Goal: Task Accomplishment & Management: Use online tool/utility

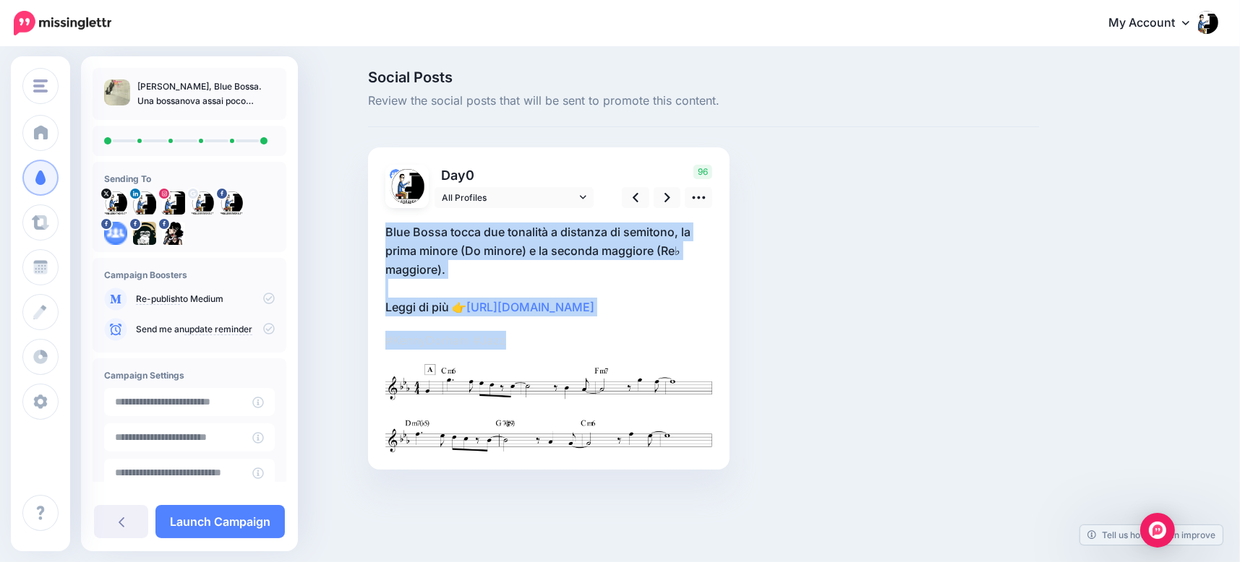
drag, startPoint x: 526, startPoint y: 340, endPoint x: 382, endPoint y: 228, distance: 182.4
click at [382, 228] on div "Day 0" at bounding box center [548, 308] width 361 height 322
copy div "Blue Bossa tocca due tonalità a distanza di semitono, la prima minore (Do minor…"
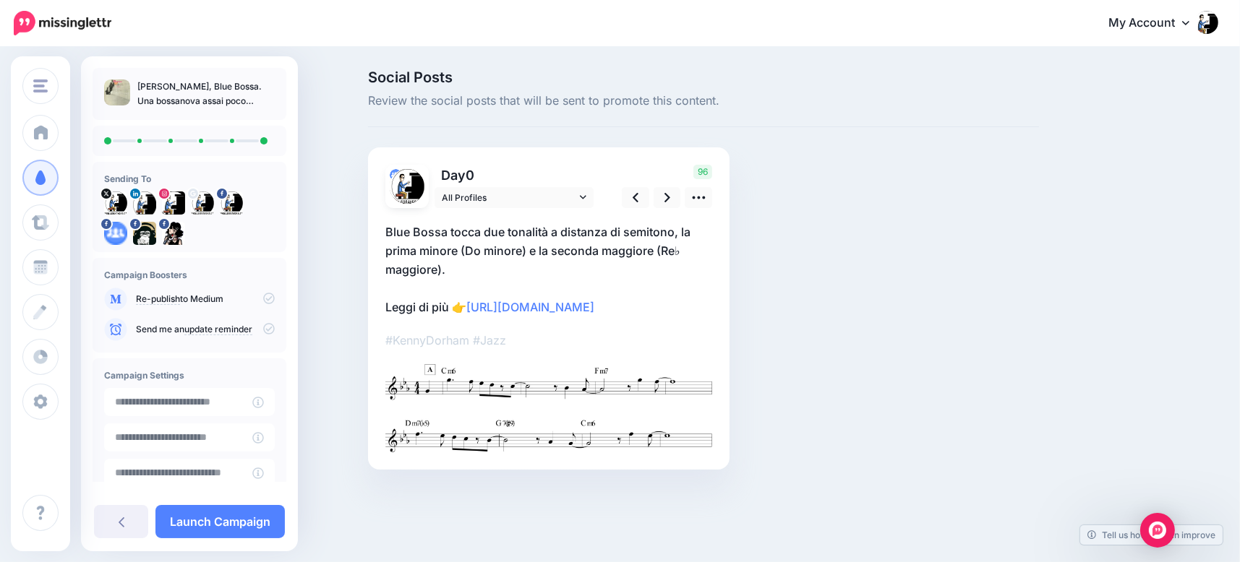
click at [233, 100] on p "[PERSON_NAME], Blue Bossa. Una bossanova assai poco brasiliana" at bounding box center [205, 94] width 137 height 29
copy div "[PERSON_NAME], Blue Bossa. Una bossanova assai poco brasiliana"
click at [667, 199] on icon at bounding box center [667, 197] width 6 height 9
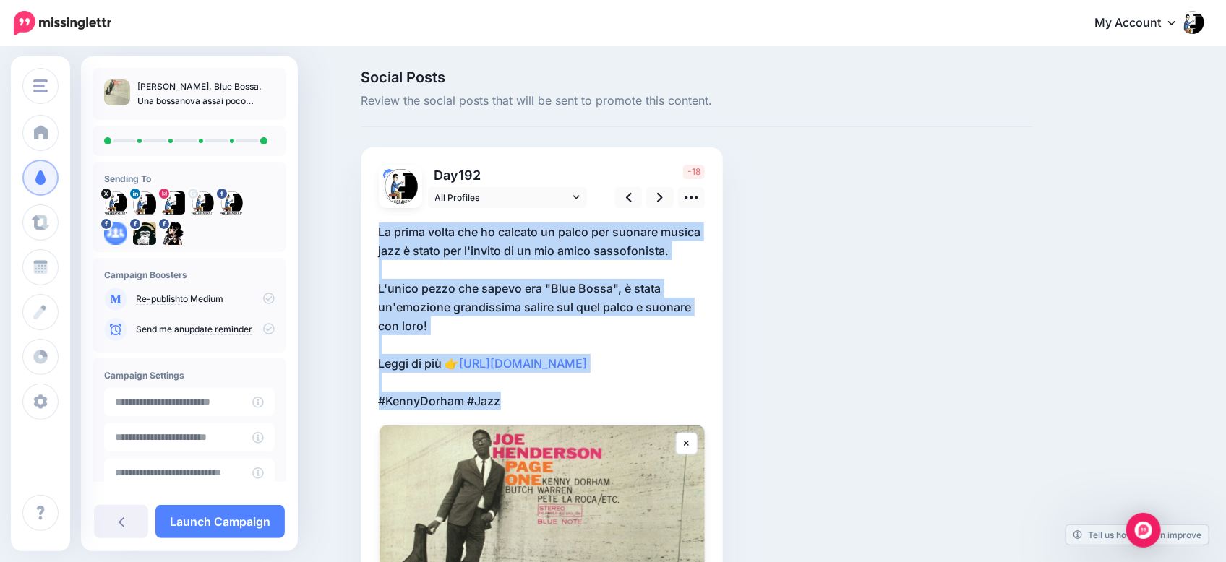
drag, startPoint x: 546, startPoint y: 421, endPoint x: 364, endPoint y: 225, distance: 267.5
click at [364, 225] on div "Social Posts Review the social posts that will be sent to promote this content." at bounding box center [697, 462] width 693 height 784
copy p "La prima volta che ho calcato un palco per suonare musica jazz è stato per l'in…"
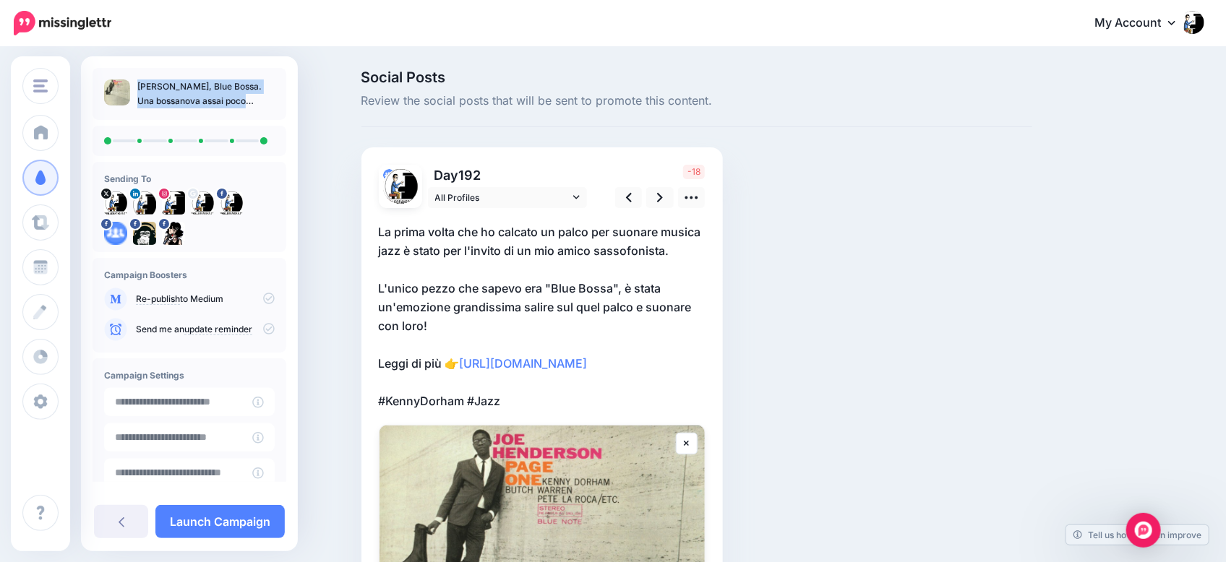
drag, startPoint x: 246, startPoint y: 87, endPoint x: 121, endPoint y: 87, distance: 124.4
click at [121, 87] on ul "[PERSON_NAME], Blue Bossa. Una bossanova assai poco brasiliana" at bounding box center [189, 94] width 171 height 29
copy ul "[PERSON_NAME], Blue Bossa."
click at [663, 197] on icon at bounding box center [660, 197] width 6 height 15
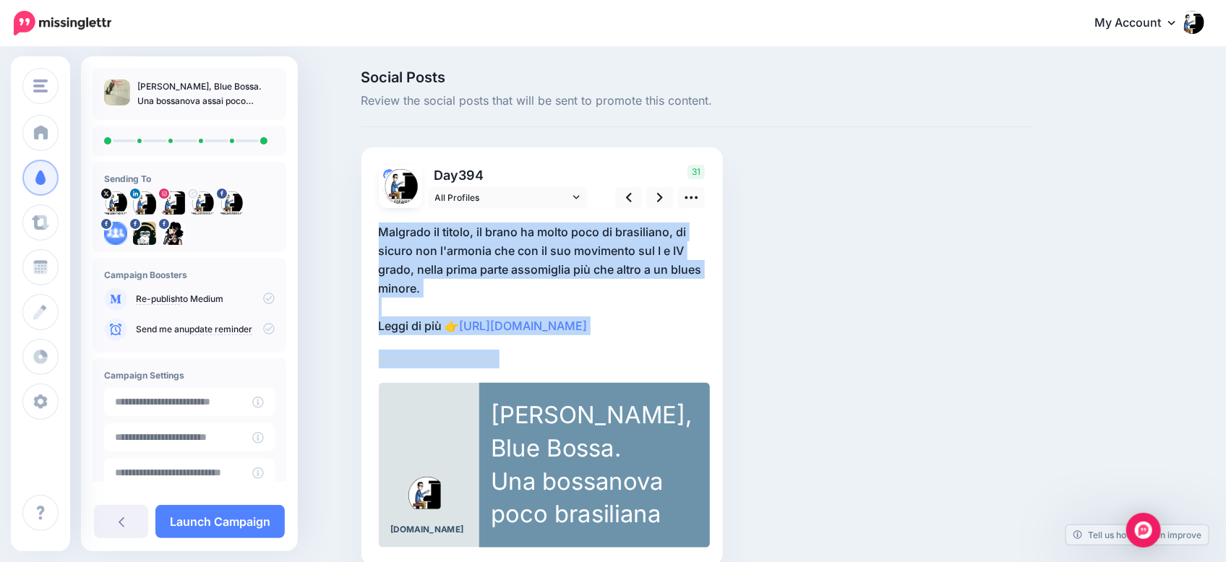
drag, startPoint x: 528, startPoint y: 359, endPoint x: 365, endPoint y: 230, distance: 207.4
click at [365, 230] on div "Social Posts Review the social posts that will be sent to promote this content." at bounding box center [697, 339] width 693 height 539
copy div "Malgrado il titolo, il brano ha molto poco di brasiliano, di sicuro non l'armon…"
click at [526, 235] on p "Malgrado il titolo, il brano ha molto poco di brasiliano, di sicuro non l'armon…" at bounding box center [542, 279] width 327 height 113
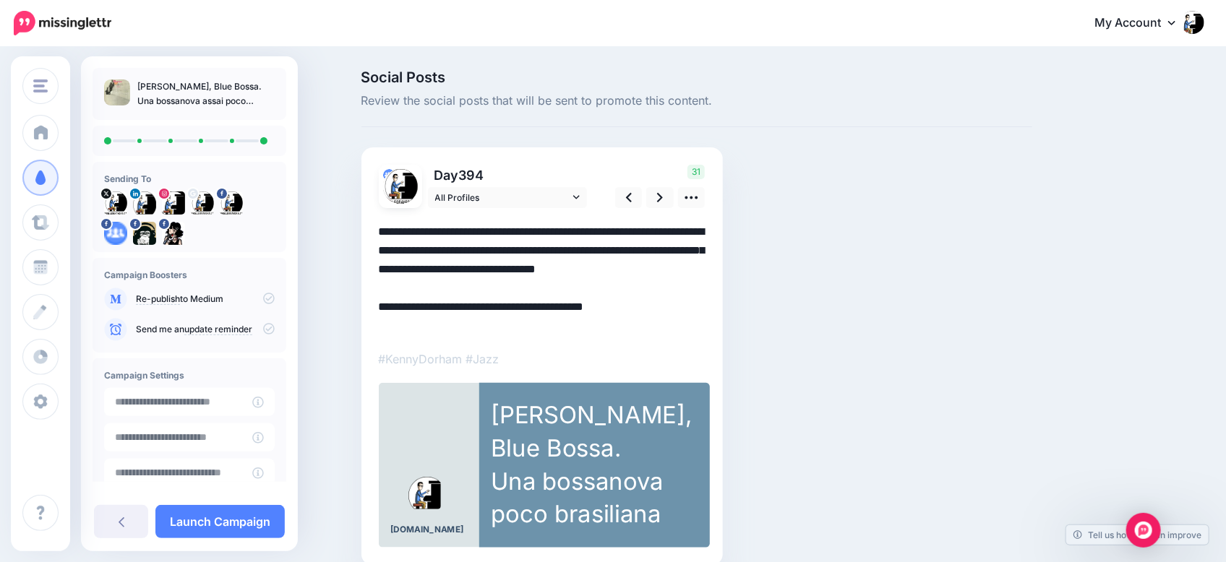
drag, startPoint x: 525, startPoint y: 232, endPoint x: 482, endPoint y: 234, distance: 42.7
click at [482, 234] on textarea "**********" at bounding box center [542, 279] width 327 height 113
click at [516, 268] on textarea "**********" at bounding box center [542, 279] width 327 height 113
click at [511, 235] on textarea "**********" at bounding box center [542, 279] width 327 height 113
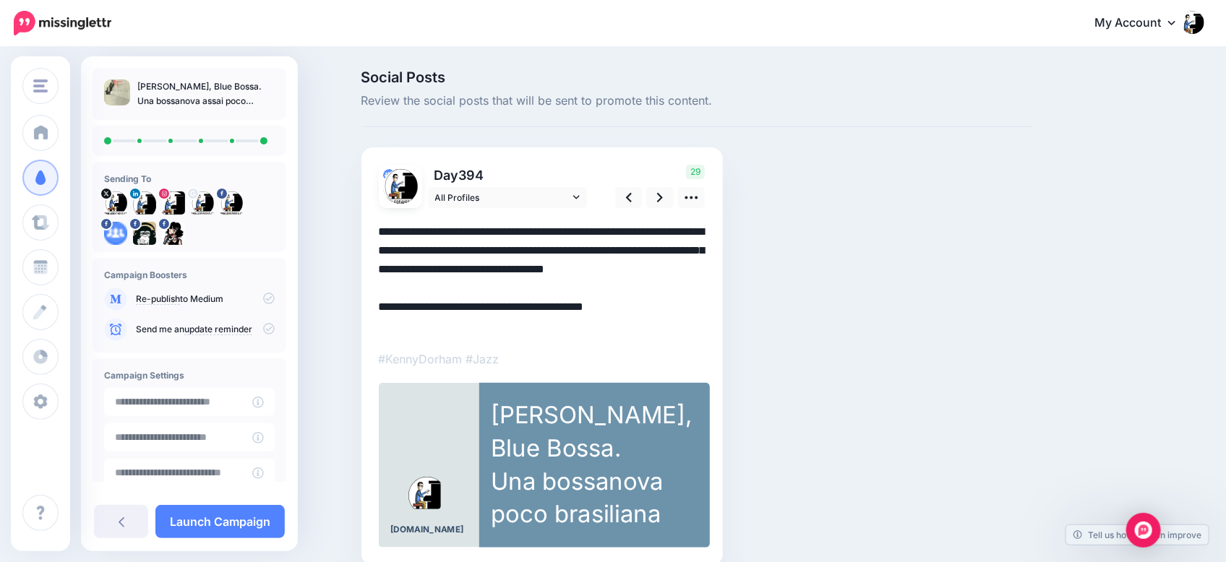
click at [701, 234] on textarea "**********" at bounding box center [542, 279] width 327 height 113
click at [434, 247] on textarea "**********" at bounding box center [542, 279] width 327 height 113
drag, startPoint x: 433, startPoint y: 268, endPoint x: 536, endPoint y: 268, distance: 102.7
click at [536, 268] on textarea "**********" at bounding box center [542, 279] width 327 height 113
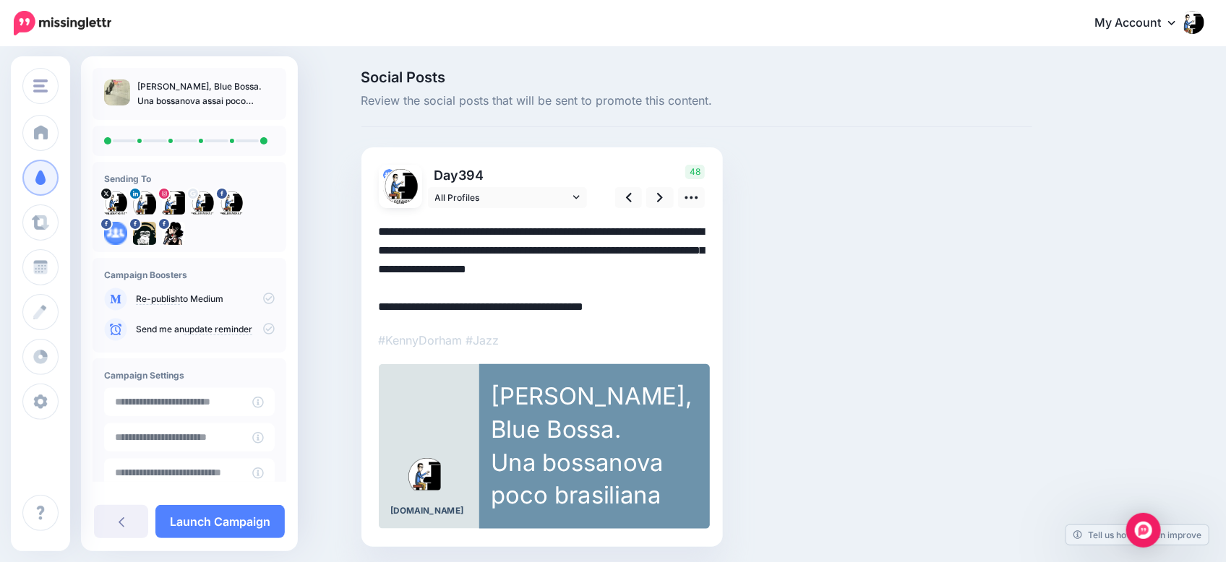
type textarea "**********"
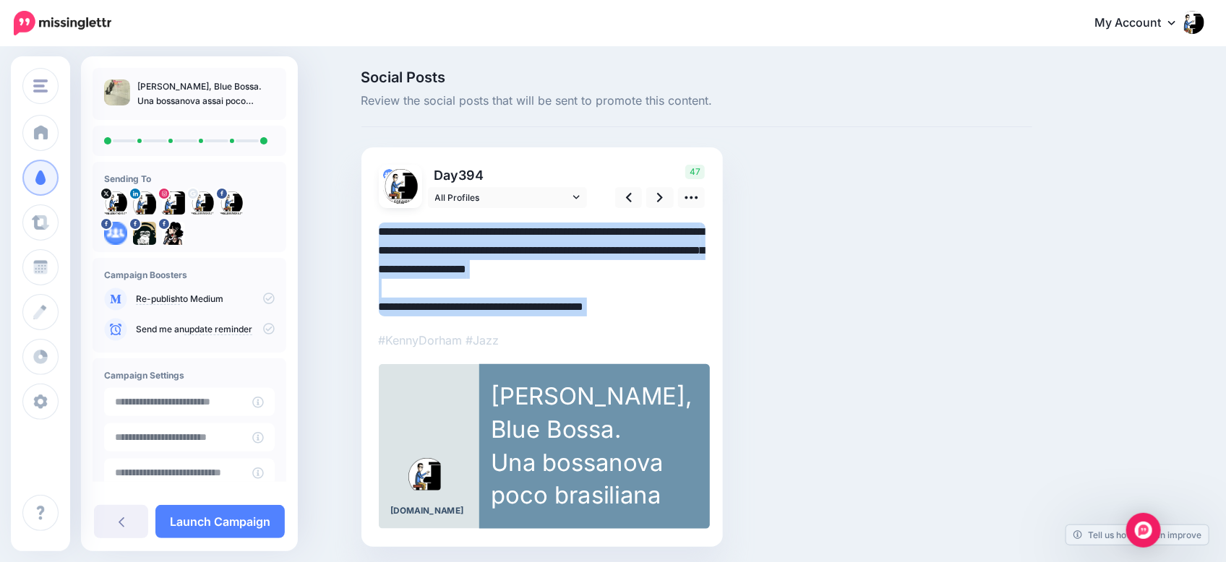
drag, startPoint x: 503, startPoint y: 336, endPoint x: 390, endPoint y: 241, distance: 148.3
click at [390, 241] on div at bounding box center [542, 369] width 327 height 322
drag, startPoint x: 513, startPoint y: 339, endPoint x: 380, endPoint y: 234, distance: 170.4
click at [380, 234] on div "Day 394" at bounding box center [541, 347] width 361 height 400
copy div "#KennyDorham #Jazz"
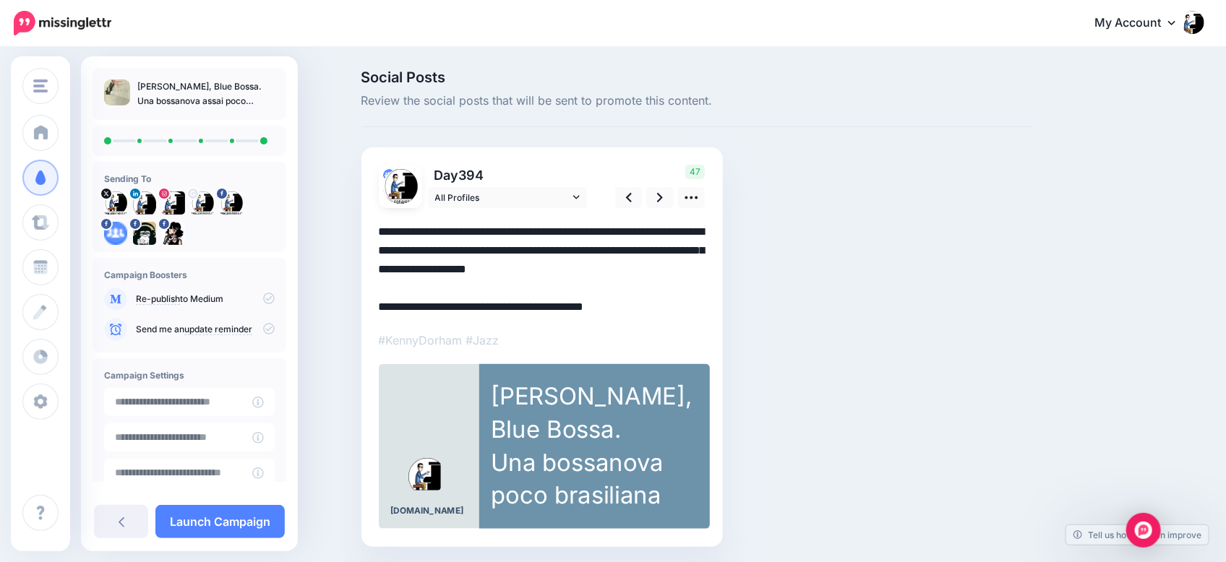
click at [236, 85] on p "[PERSON_NAME], Blue Bossa. Una bossanova assai poco brasiliana" at bounding box center [205, 94] width 137 height 29
copy div "[PERSON_NAME], Blue Bossa. Una bossanova assai poco brasiliana"
click at [669, 202] on link at bounding box center [659, 197] width 27 height 21
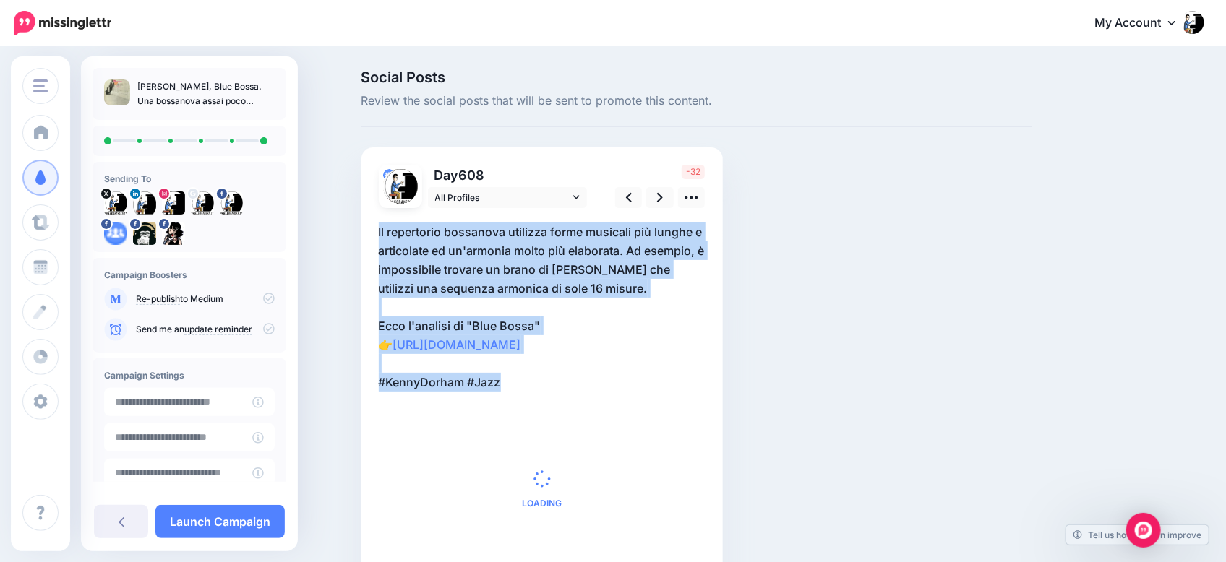
drag, startPoint x: 522, startPoint y: 408, endPoint x: 353, endPoint y: 226, distance: 248.1
click at [353, 226] on div "Social Posts Review the social posts that will be sent to promote this content." at bounding box center [613, 351] width 1226 height 606
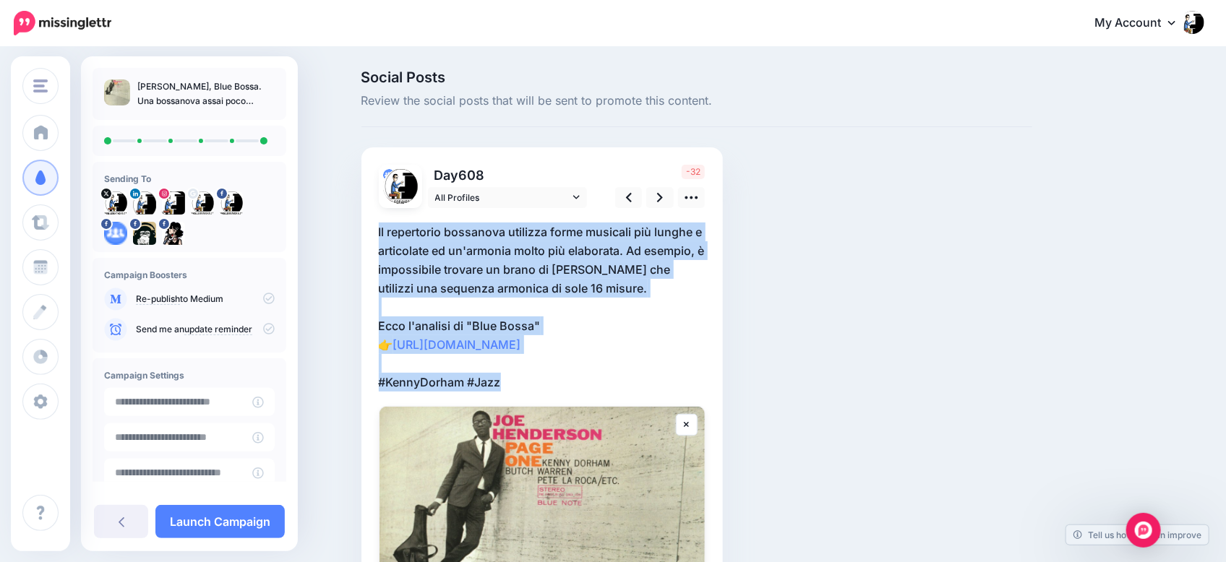
copy p "Il repertorio bossanova utilizza forme musicali più lunghe e articolate ed un'a…"
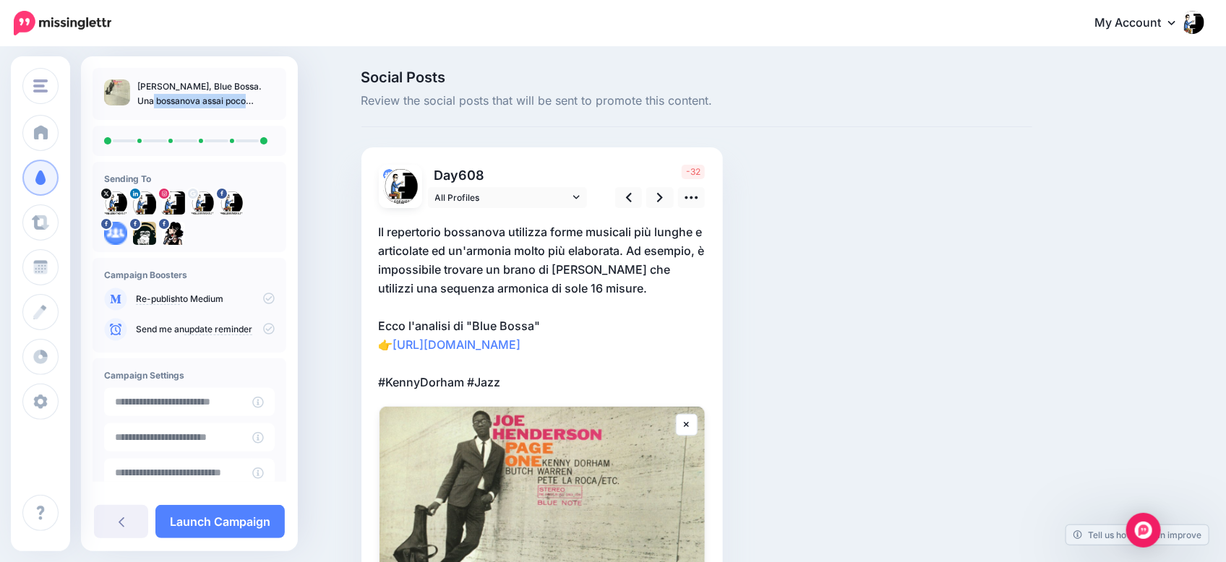
drag, startPoint x: 245, startPoint y: 86, endPoint x: 142, endPoint y: 86, distance: 103.4
click at [142, 86] on p "[PERSON_NAME], Blue Bossa. Una bossanova assai poco brasiliana" at bounding box center [205, 94] width 137 height 29
click at [670, 197] on link at bounding box center [659, 197] width 27 height 21
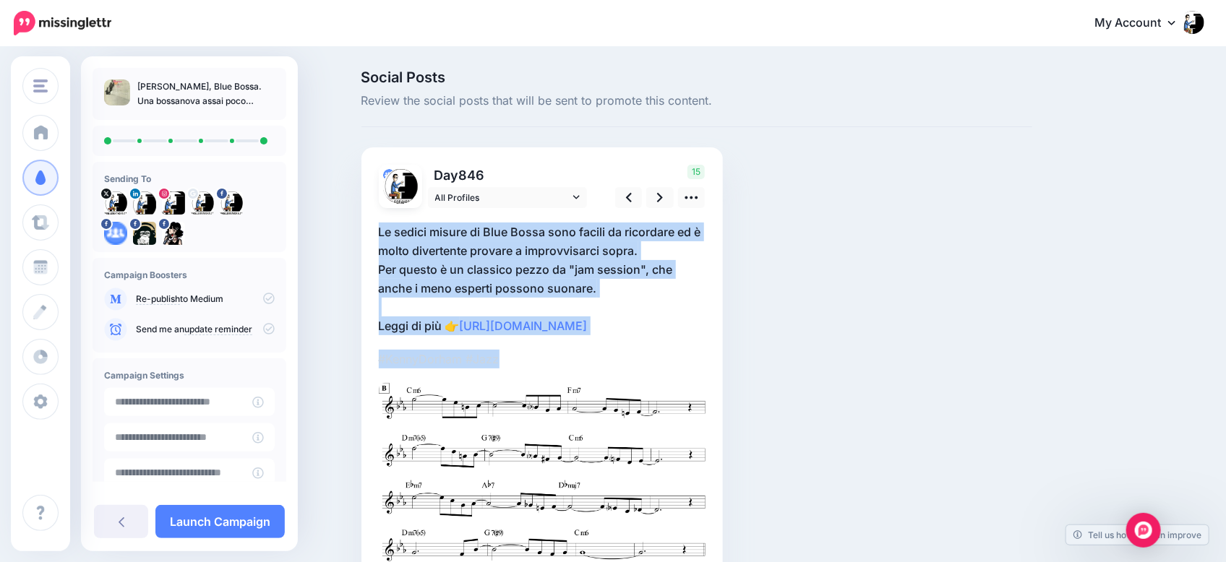
drag, startPoint x: 531, startPoint y: 363, endPoint x: 355, endPoint y: 221, distance: 225.7
click at [355, 221] on div "Social Posts Review the social posts that will be sent to promote this content." at bounding box center [613, 346] width 1226 height 596
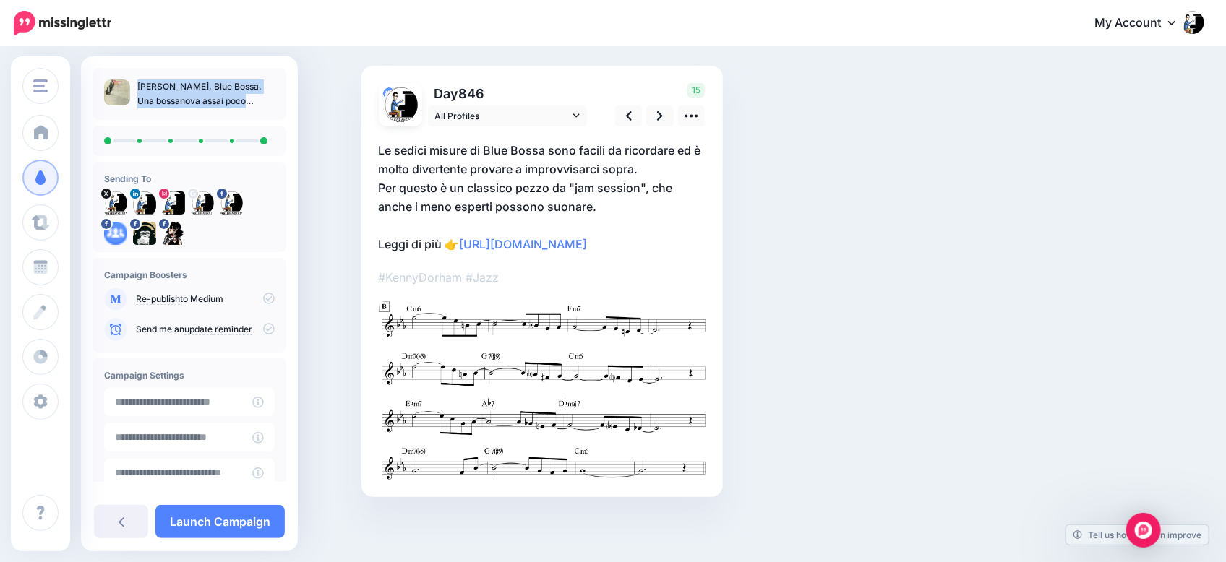
drag, startPoint x: 243, startPoint y: 85, endPoint x: 130, endPoint y: 83, distance: 112.8
click at [130, 83] on ul "[PERSON_NAME], Blue Bossa. Una bossanova assai poco brasiliana" at bounding box center [189, 94] width 171 height 29
click at [663, 114] on icon at bounding box center [660, 115] width 6 height 15
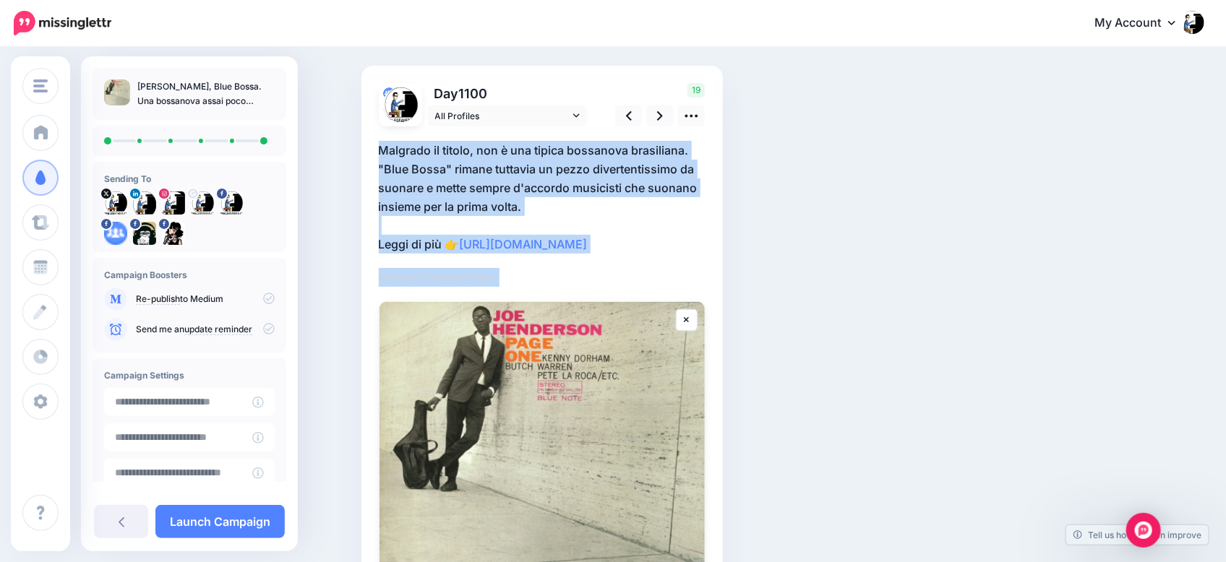
drag, startPoint x: 461, startPoint y: 275, endPoint x: 349, endPoint y: 157, distance: 162.6
click at [349, 157] on div "Social Posts Review the social posts that will be sent to promote this content." at bounding box center [613, 359] width 1226 height 785
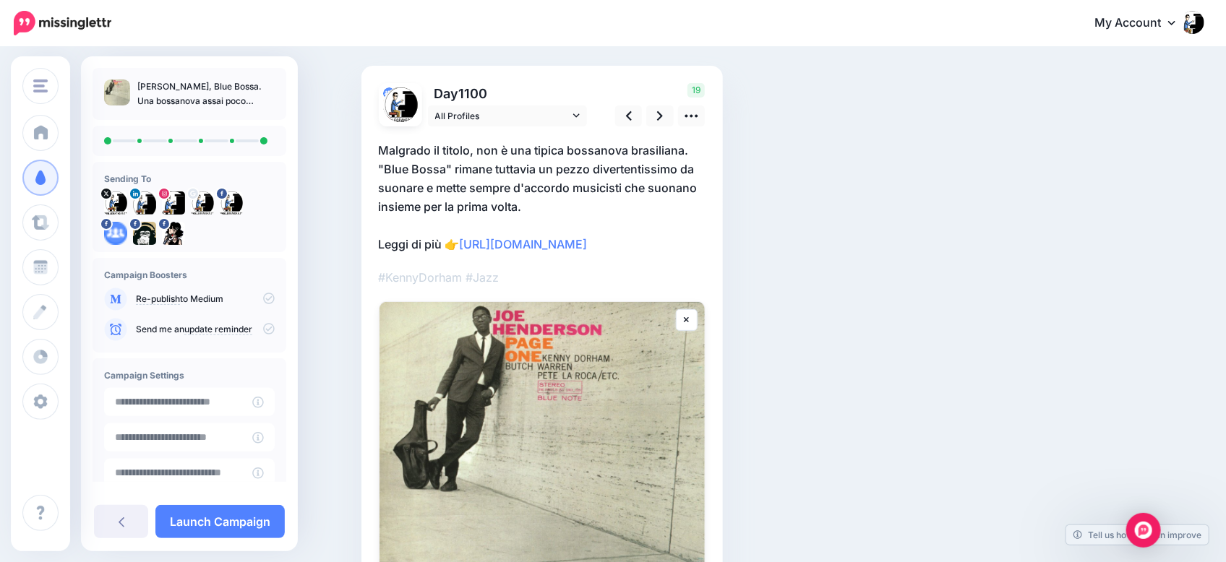
click at [202, 80] on p "[PERSON_NAME], Blue Bossa. Una bossanova assai poco brasiliana" at bounding box center [205, 94] width 137 height 29
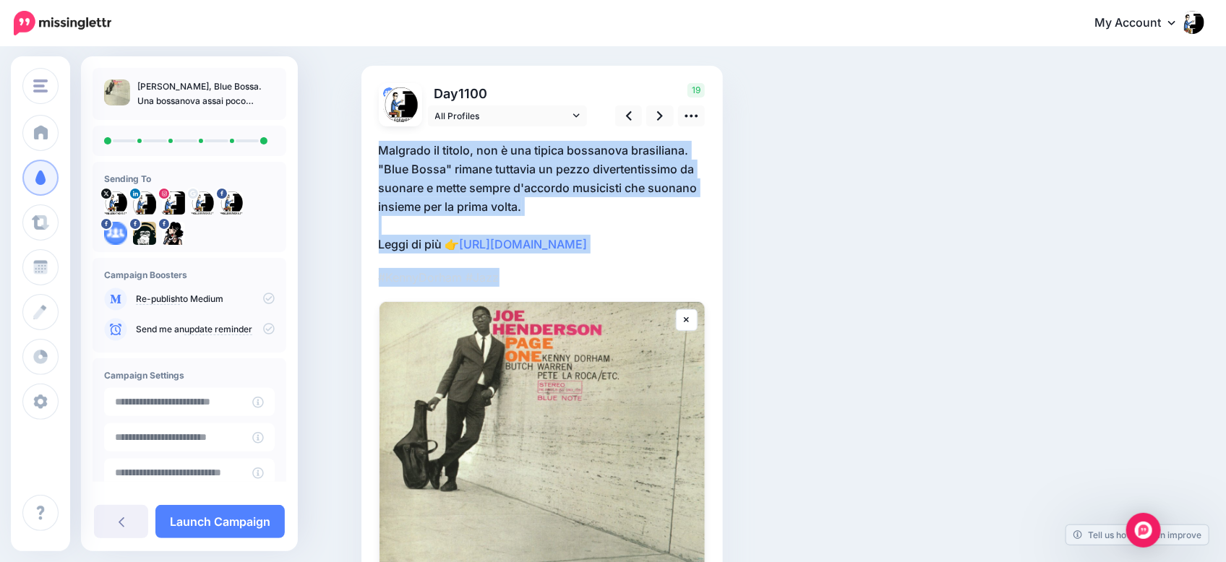
drag, startPoint x: 525, startPoint y: 280, endPoint x: 349, endPoint y: 129, distance: 231.3
click at [349, 129] on div "Social Posts Review the social posts that will be sent to promote this content." at bounding box center [613, 359] width 1226 height 785
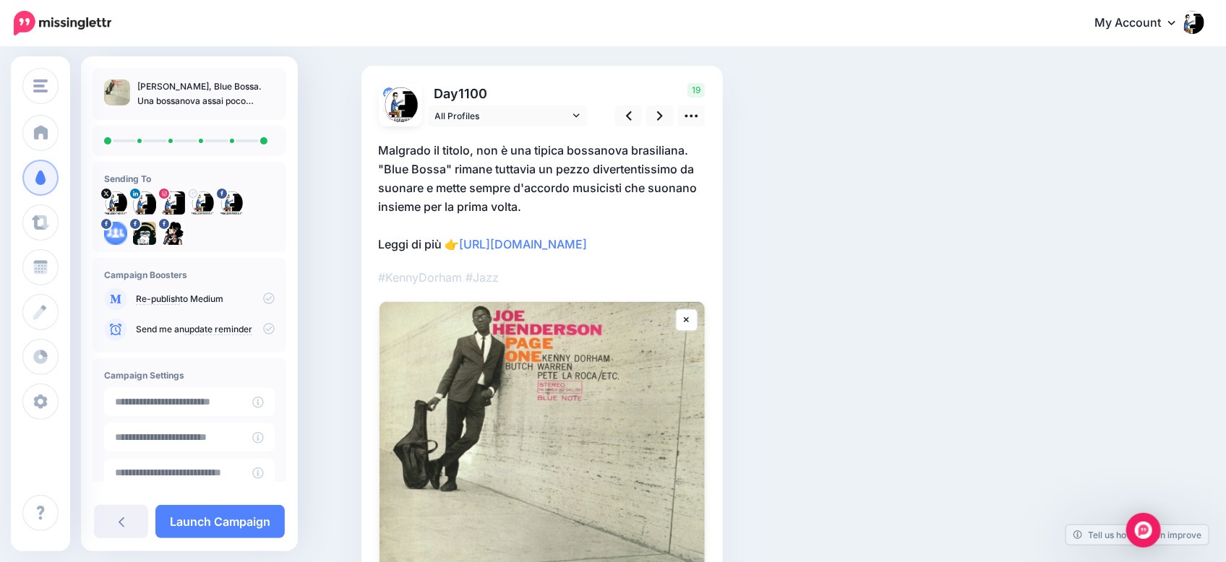
click at [206, 93] on p "[PERSON_NAME], Blue Bossa. Una bossanova assai poco brasiliana" at bounding box center [205, 94] width 137 height 29
drag, startPoint x: 245, startPoint y: 87, endPoint x: 115, endPoint y: 84, distance: 130.2
click at [115, 84] on ul "[PERSON_NAME], Blue Bossa. Una bossanova assai poco brasiliana" at bounding box center [189, 94] width 171 height 29
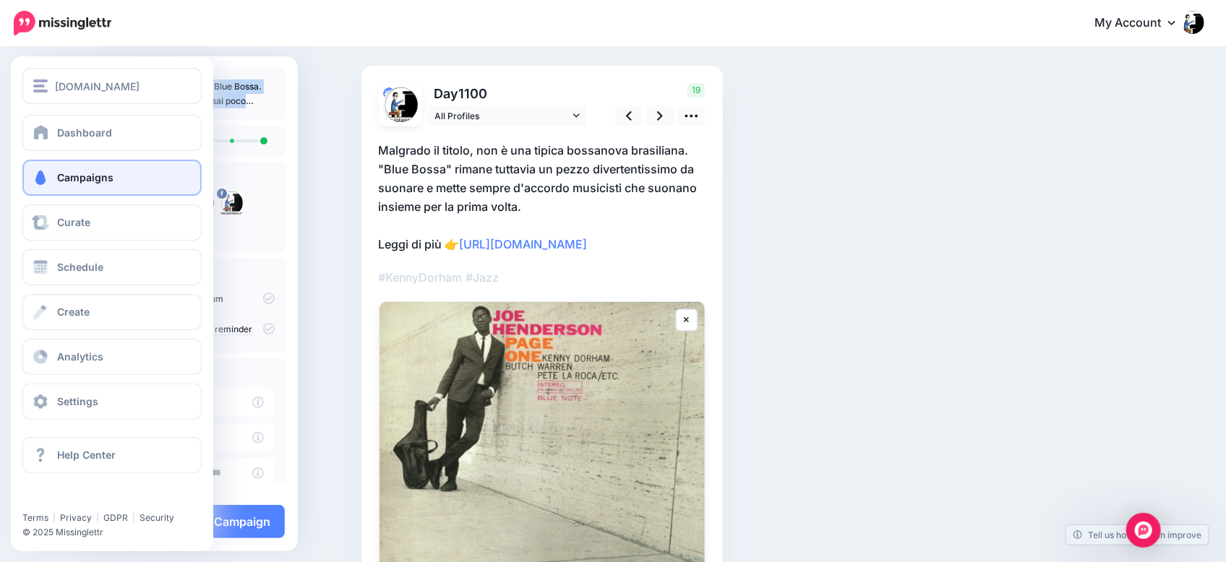
click at [98, 179] on span "Campaigns" at bounding box center [85, 177] width 56 height 12
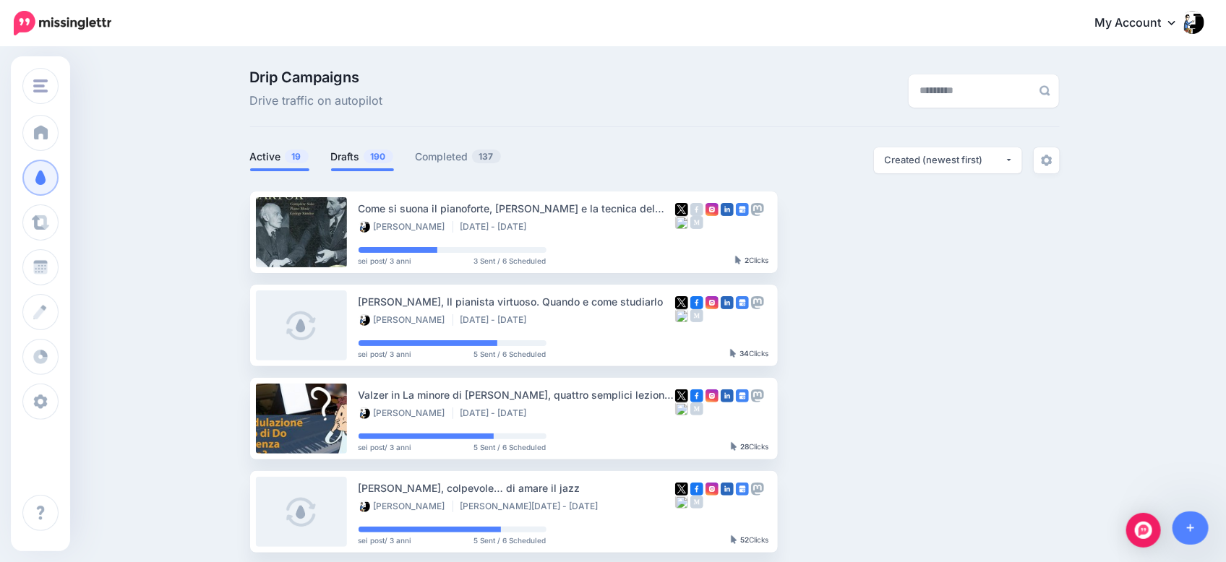
click at [361, 155] on link "Drafts 190" at bounding box center [362, 156] width 63 height 17
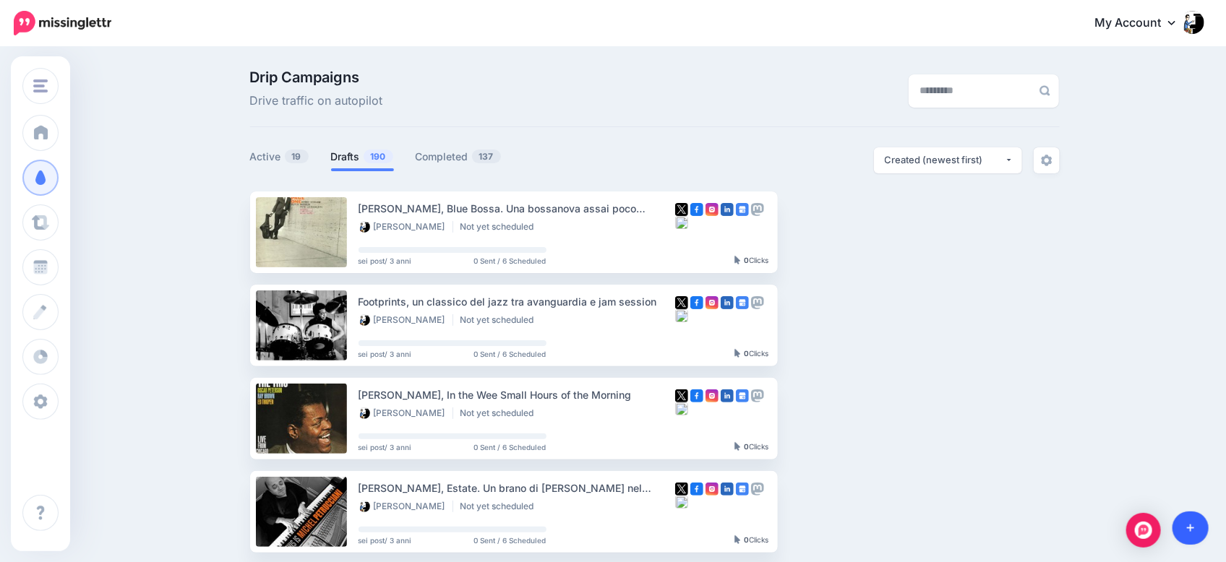
click at [1193, 528] on icon at bounding box center [1191, 529] width 8 height 8
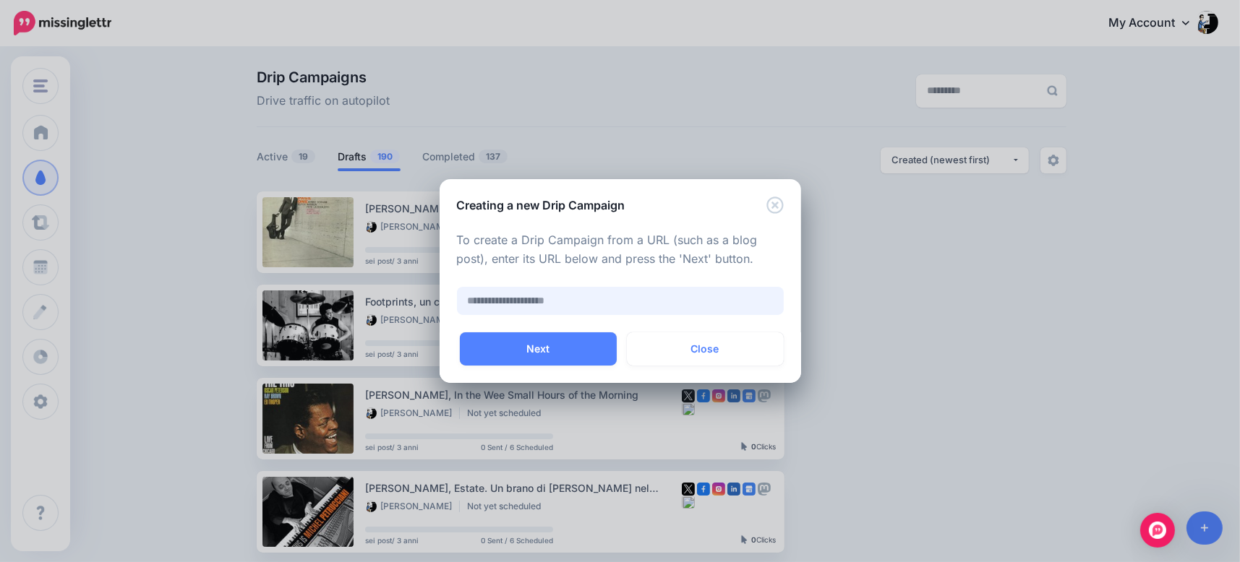
paste input "**********"
type input "**********"
click at [552, 350] on button "Next" at bounding box center [538, 349] width 157 height 33
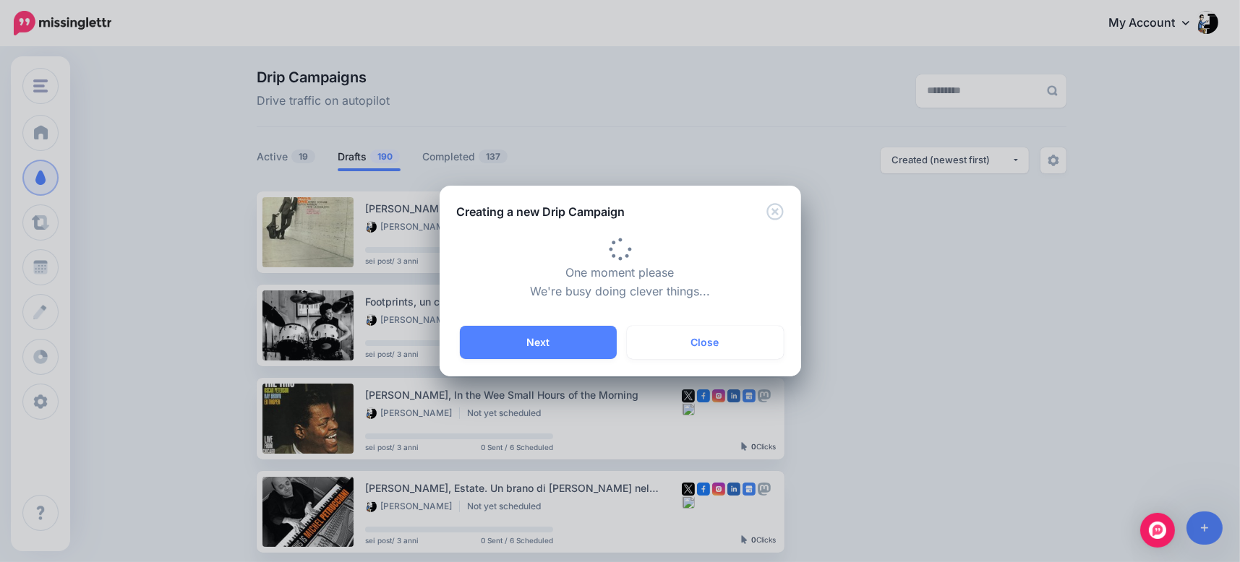
type input "**********"
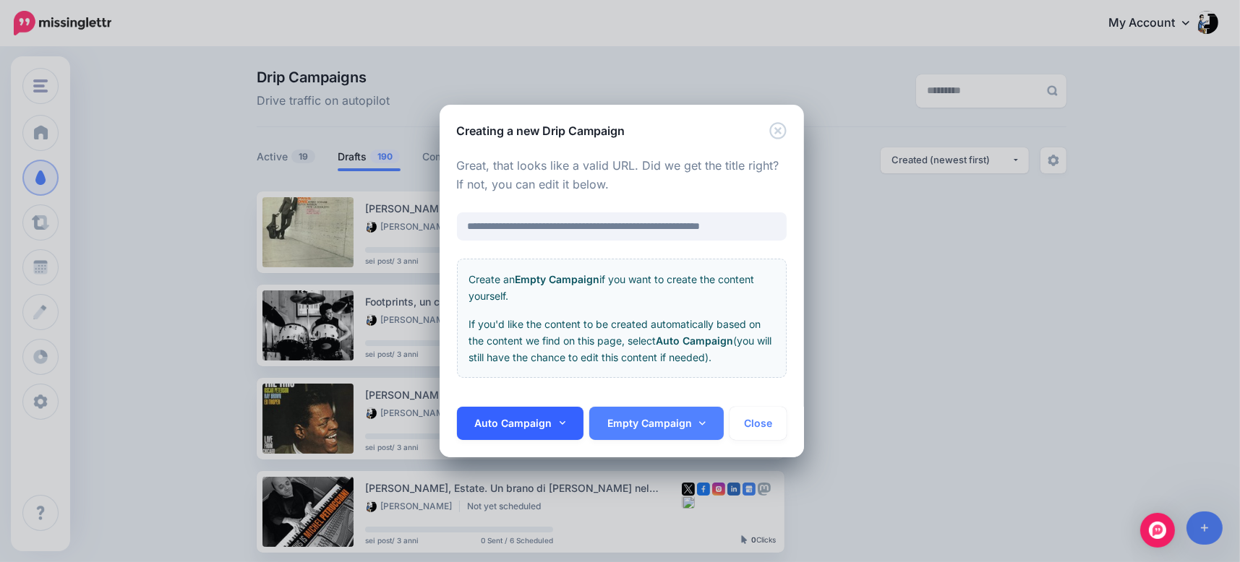
click at [564, 426] on icon at bounding box center [563, 424] width 7 height 10
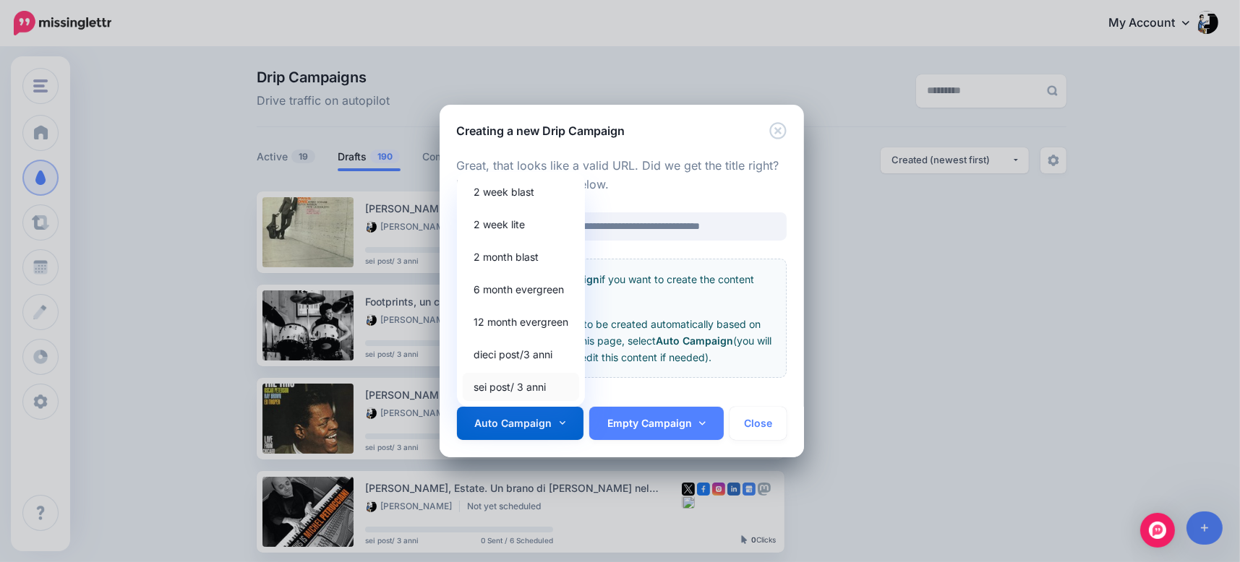
click at [515, 389] on link "sei post/ 3 anni" at bounding box center [521, 387] width 116 height 28
